Goal: Task Accomplishment & Management: Use online tool/utility

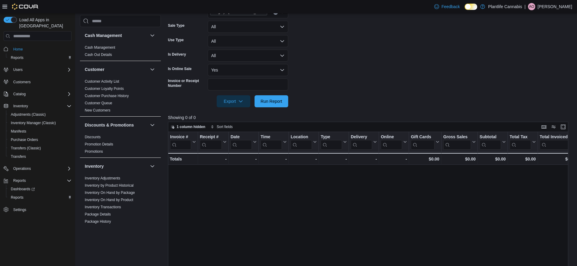
scroll to position [275, 0]
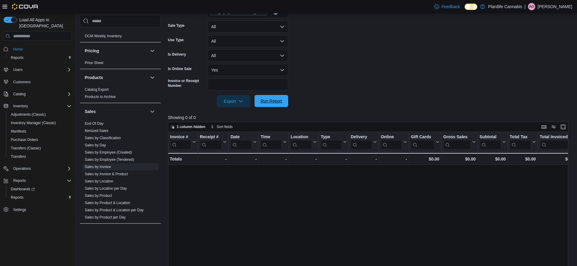
click at [279, 104] on span "Run Report" at bounding box center [271, 101] width 26 height 12
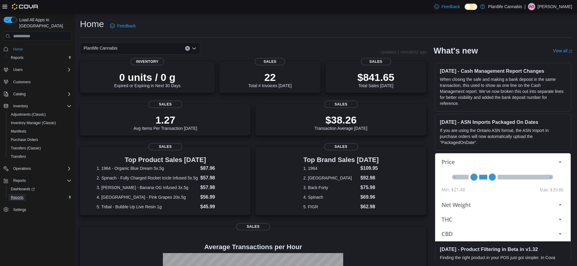
click at [18, 195] on span "Reports" at bounding box center [17, 197] width 13 height 5
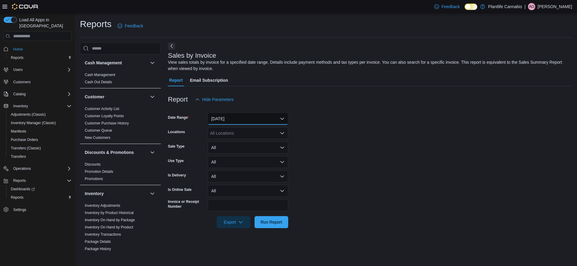
click at [224, 119] on button "Yesterday" at bounding box center [248, 119] width 81 height 12
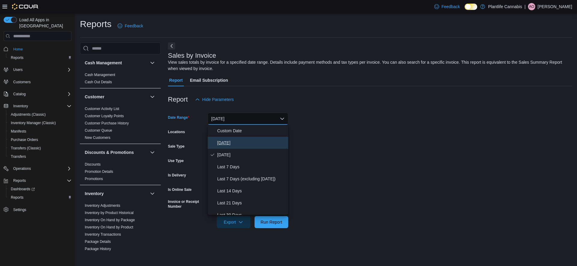
click at [229, 140] on span "[DATE]" at bounding box center [251, 142] width 69 height 7
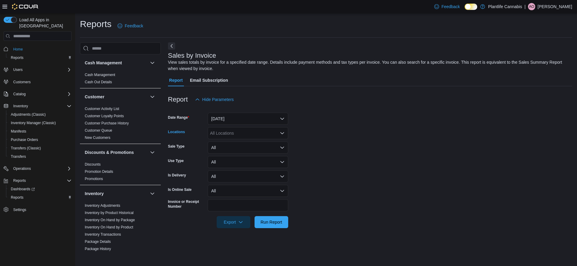
click at [223, 134] on div "All Locations" at bounding box center [248, 133] width 81 height 12
type input "**"
click at [251, 150] on span "Calgary - [GEOGRAPHIC_DATA]" at bounding box center [255, 152] width 62 height 6
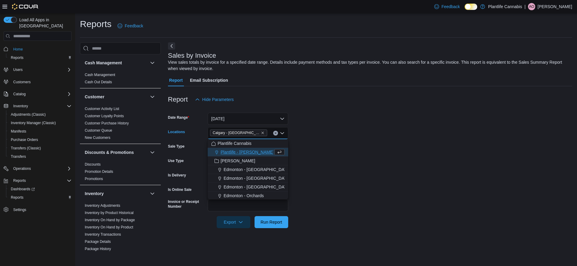
drag, startPoint x: 397, startPoint y: 174, endPoint x: 352, endPoint y: 192, distance: 48.2
click at [397, 174] on form "Date Range Today Locations Calgary - Harvest Hills Combo box. Selected. Calgary…" at bounding box center [370, 167] width 404 height 123
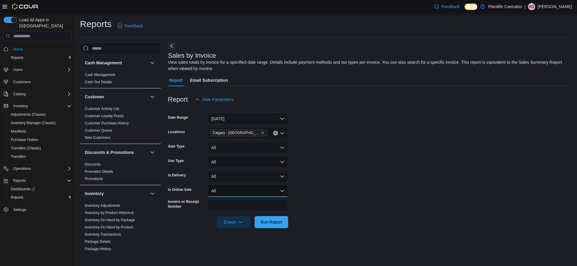
click at [233, 191] on button "All" at bounding box center [248, 191] width 81 height 12
click at [226, 210] on button "Yes" at bounding box center [248, 215] width 81 height 12
click at [285, 224] on button "Run Report" at bounding box center [272, 222] width 34 height 12
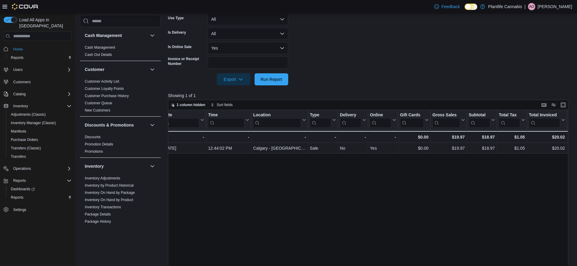
scroll to position [0, 94]
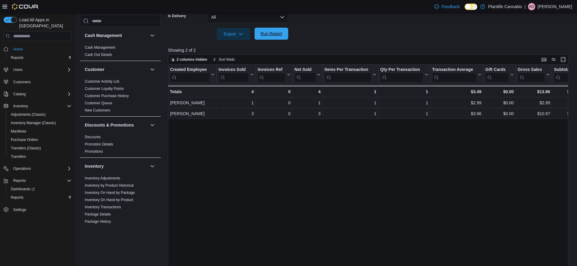
scroll to position [0, 40]
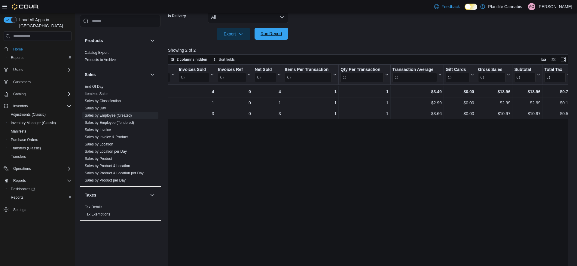
click at [286, 34] on button "Run Report" at bounding box center [272, 34] width 34 height 12
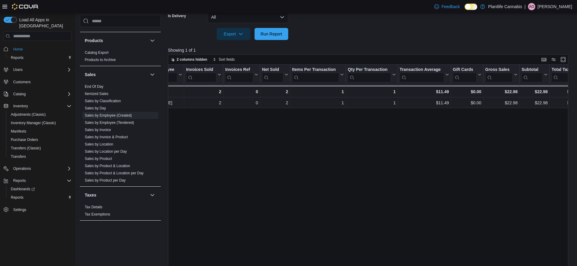
scroll to position [0, 33]
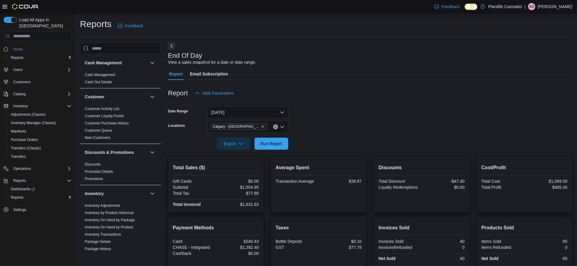
scroll to position [63, 0]
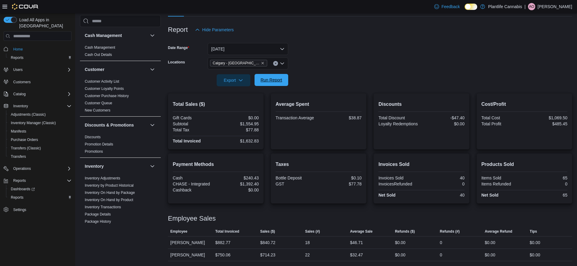
click at [263, 81] on span "Run Report" at bounding box center [272, 80] width 22 height 6
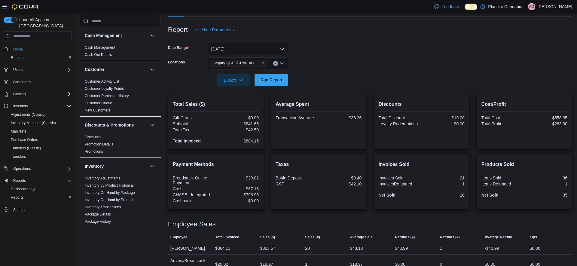
scroll to position [76, 0]
